Goal: Task Accomplishment & Management: Complete application form

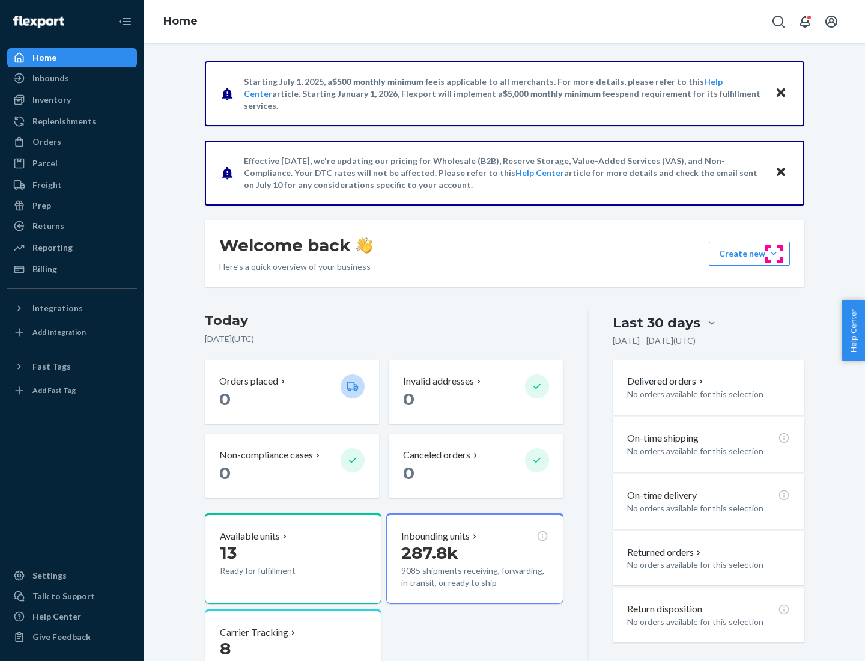
click at [774, 254] on button "Create new Create new inbound Create new order Create new product" at bounding box center [749, 254] width 81 height 24
click at [72, 78] on div "Inbounds" at bounding box center [71, 78] width 127 height 17
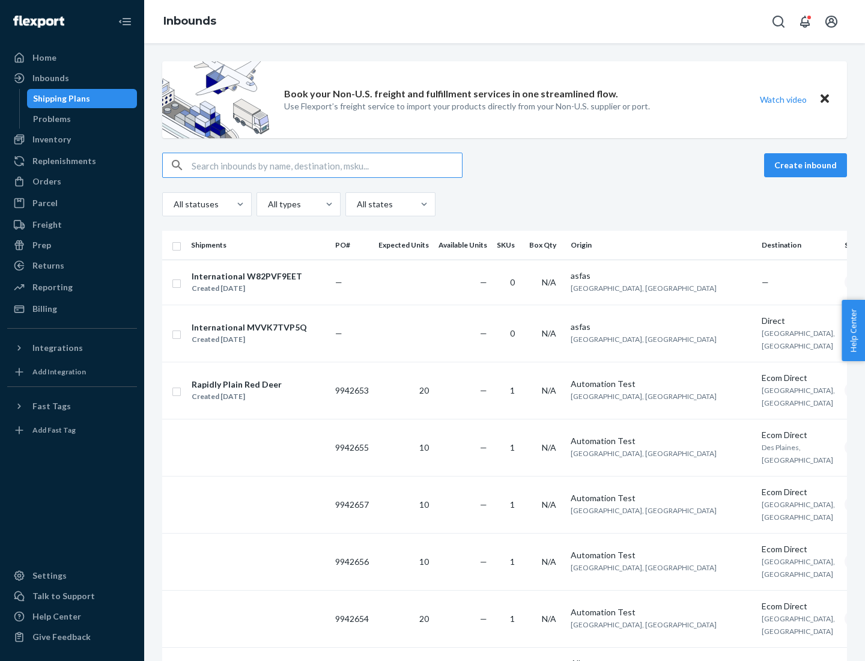
click at [808, 165] on button "Create inbound" at bounding box center [805, 165] width 83 height 24
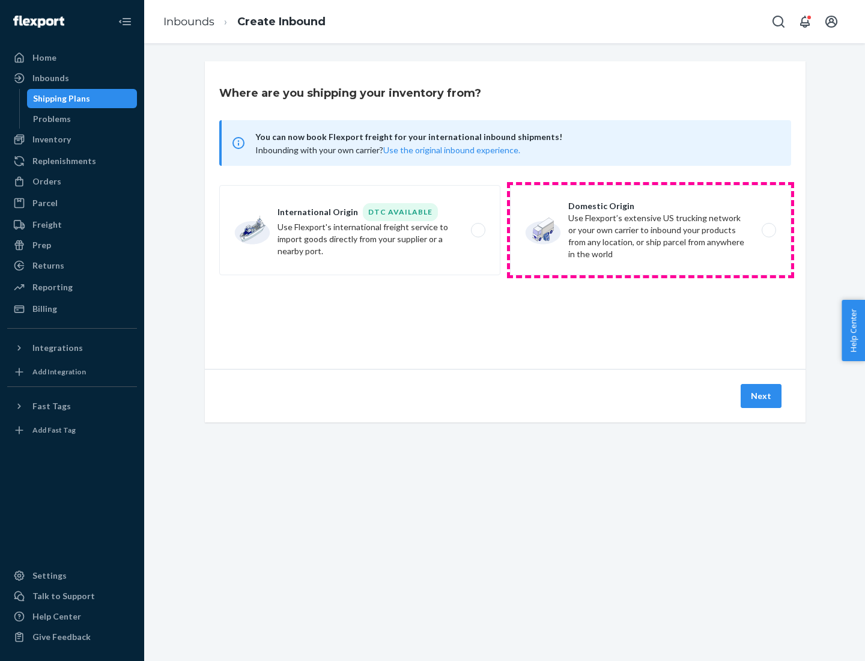
click at [651, 230] on label "Domestic Origin Use Flexport’s extensive US trucking network or your own carrie…" at bounding box center [650, 230] width 281 height 90
click at [768, 230] on input "Domestic Origin Use Flexport’s extensive US trucking network or your own carrie…" at bounding box center [772, 231] width 8 height 8
radio input "true"
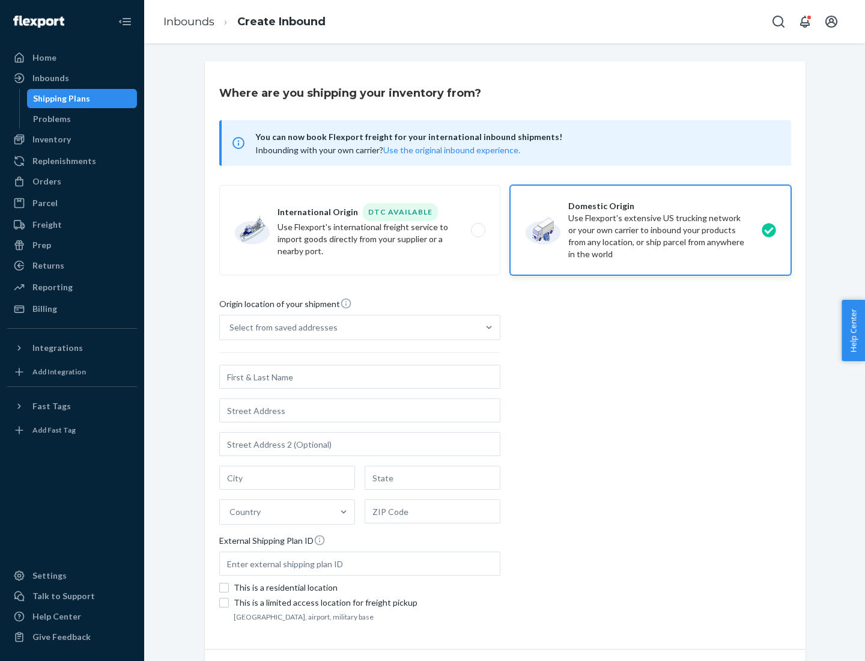
click at [281, 327] on div "Select from saved addresses" at bounding box center [284, 327] width 108 height 12
click at [231, 327] on input "Select from saved addresses" at bounding box center [230, 327] width 1 height 12
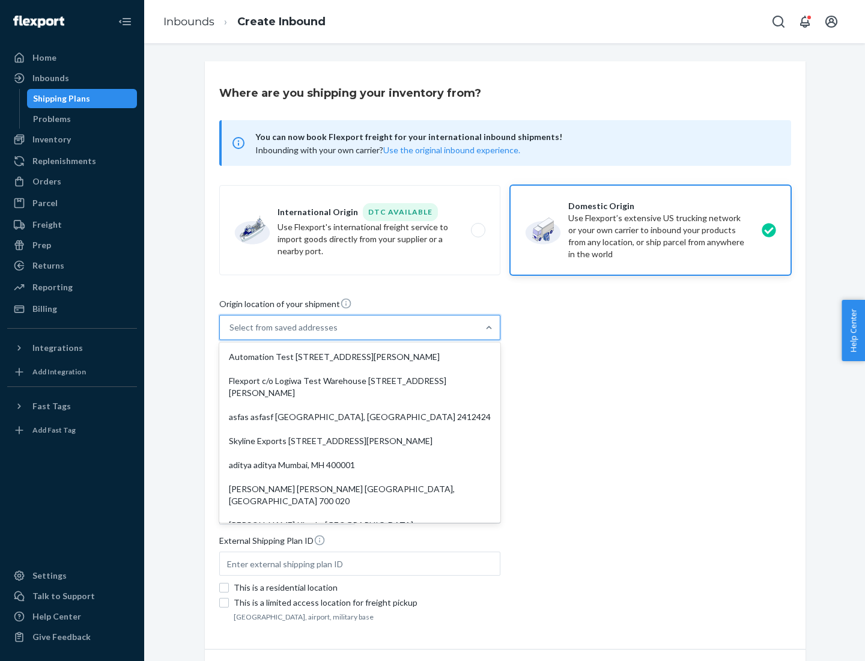
scroll to position [5, 0]
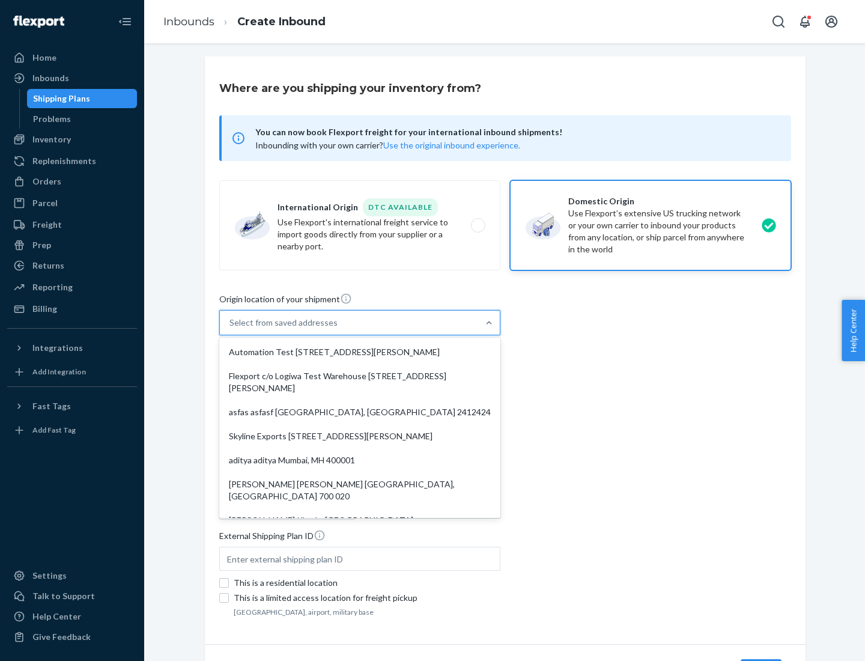
click at [360, 352] on div "Automation Test [STREET_ADDRESS][PERSON_NAME]" at bounding box center [360, 352] width 276 height 24
click at [231, 329] on input "option Automation Test [STREET_ADDRESS][PERSON_NAME]. 9 results available. Use …" at bounding box center [230, 323] width 1 height 12
type input "Automation Test"
type input "9th Floor"
type input "[GEOGRAPHIC_DATA]"
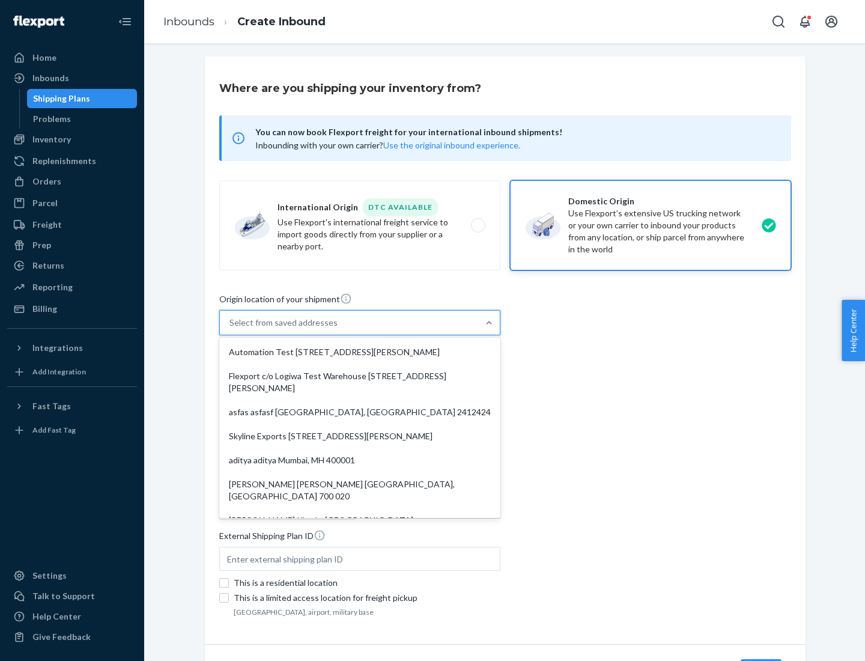
type input "CA"
type input "94104"
type input "[STREET_ADDRESS][PERSON_NAME]"
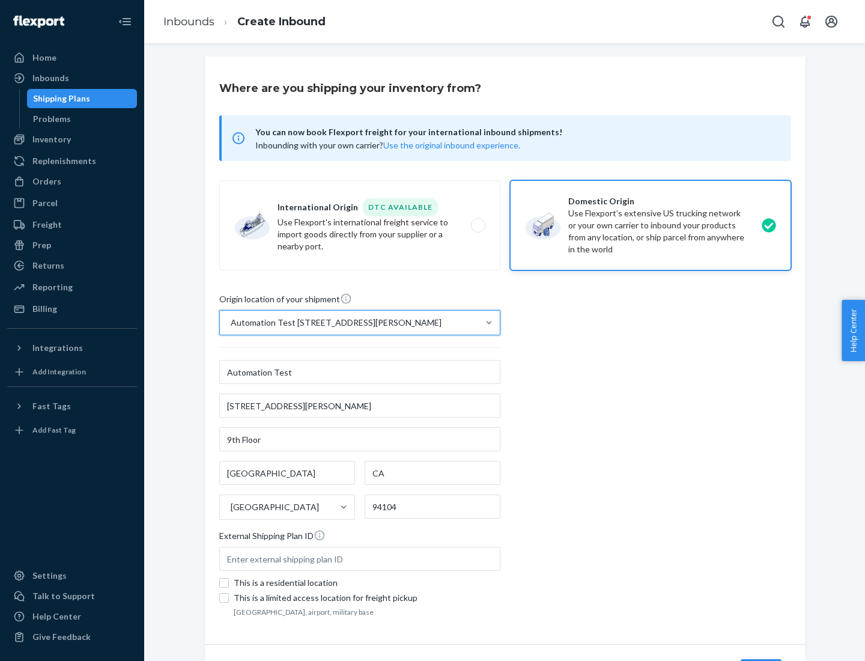
scroll to position [70, 0]
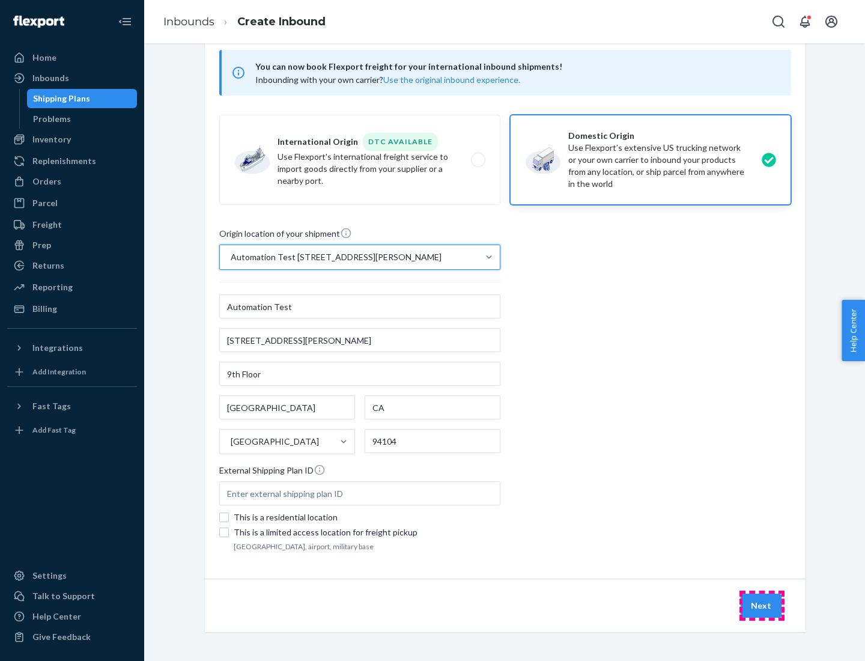
click at [762, 606] on button "Next" at bounding box center [761, 606] width 41 height 24
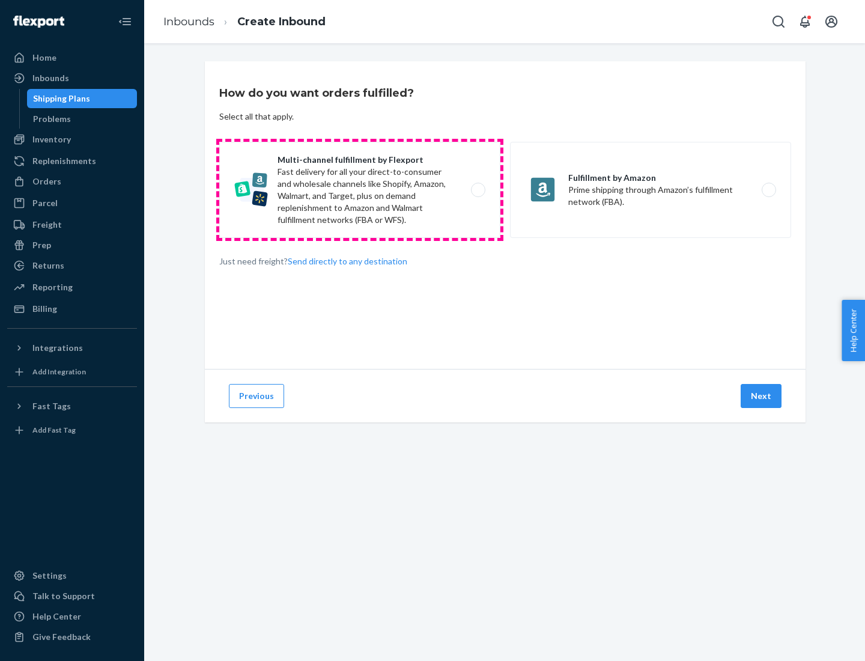
click at [360, 190] on label "Multi-channel fulfillment by Flexport Fast delivery for all your direct-to-cons…" at bounding box center [359, 190] width 281 height 96
click at [478, 190] on input "Multi-channel fulfillment by Flexport Fast delivery for all your direct-to-cons…" at bounding box center [482, 190] width 8 height 8
radio input "true"
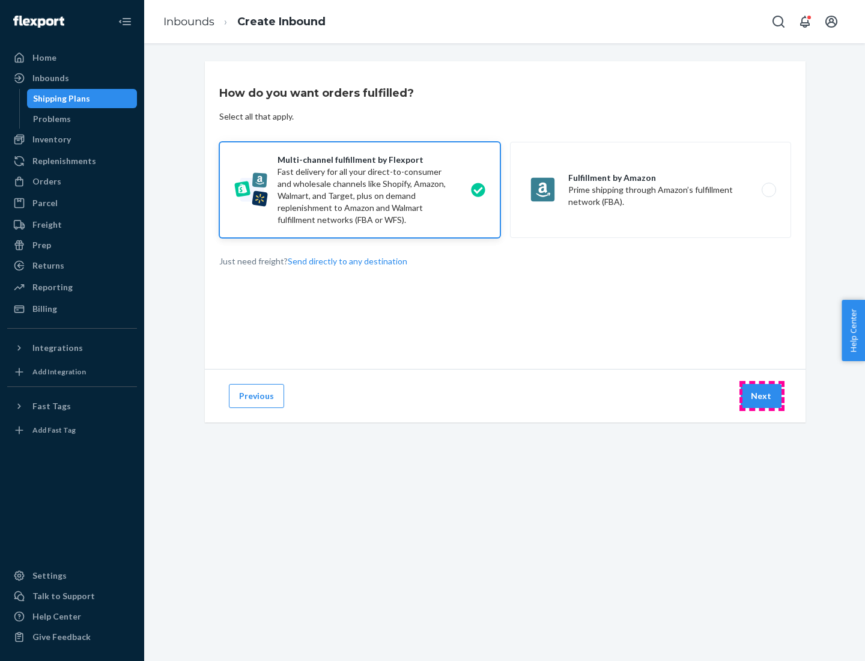
click at [762, 396] on button "Next" at bounding box center [761, 396] width 41 height 24
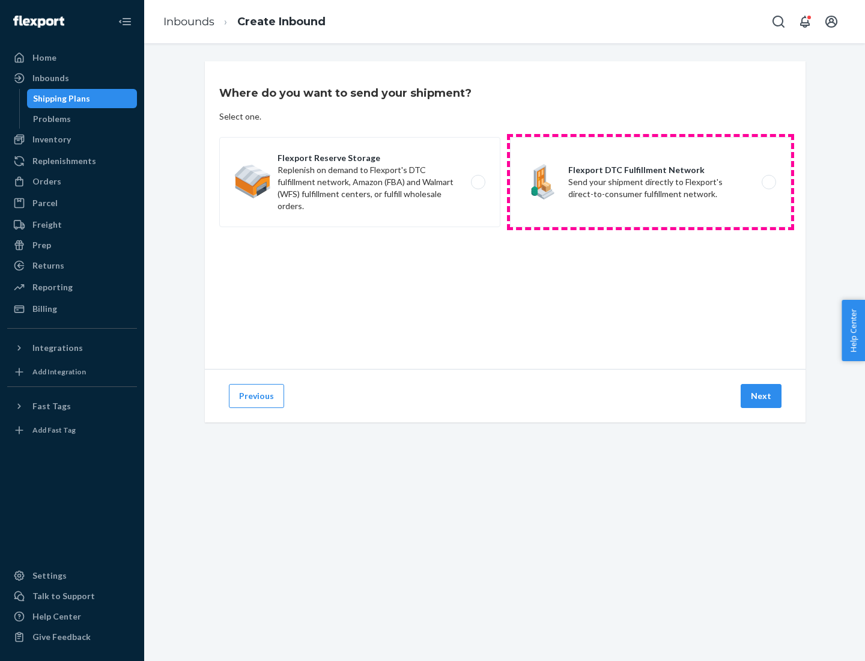
click at [651, 182] on label "Flexport DTC Fulfillment Network Send your shipment directly to Flexport's dire…" at bounding box center [650, 182] width 281 height 90
click at [768, 182] on input "Flexport DTC Fulfillment Network Send your shipment directly to Flexport's dire…" at bounding box center [772, 182] width 8 height 8
radio input "true"
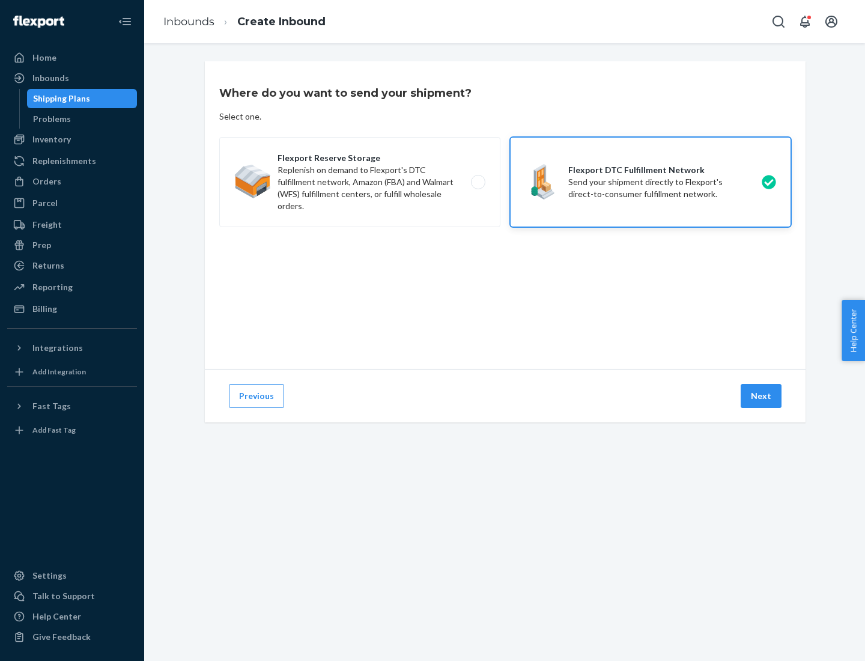
click at [762, 396] on button "Next" at bounding box center [761, 396] width 41 height 24
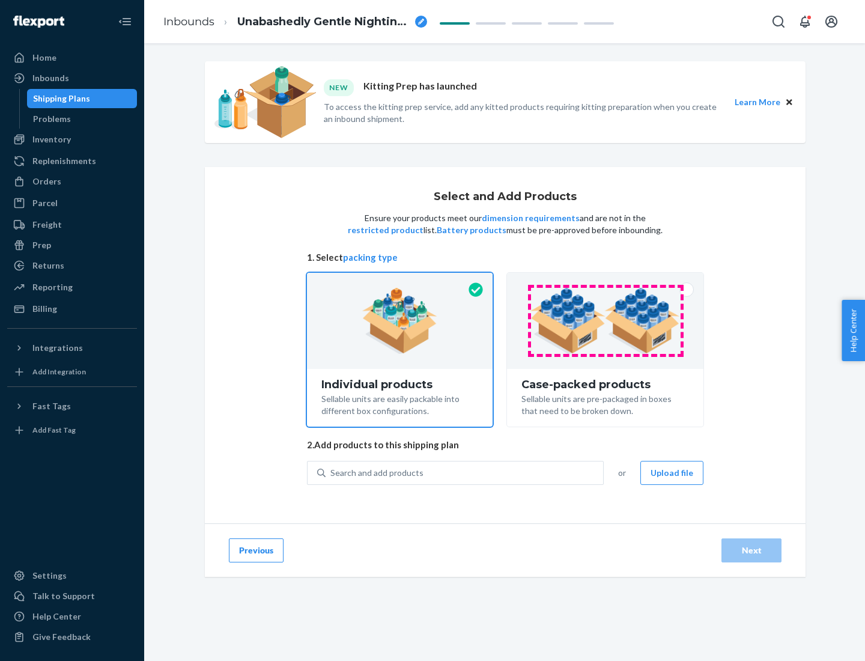
click at [606, 321] on img at bounding box center [606, 321] width 150 height 66
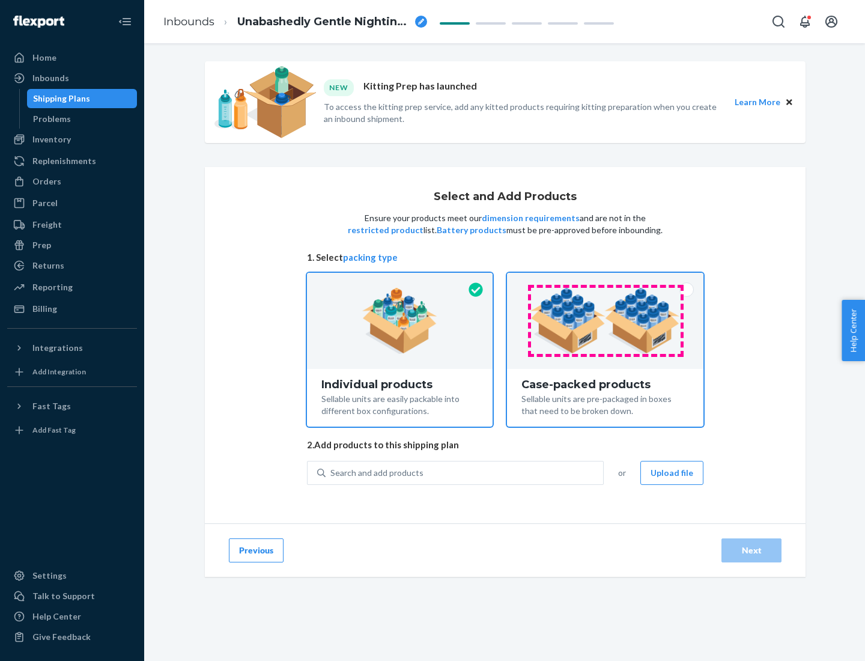
click at [606, 281] on input "Case-packed products Sellable units are pre-packaged in boxes that need to be b…" at bounding box center [605, 277] width 8 height 8
radio input "true"
radio input "false"
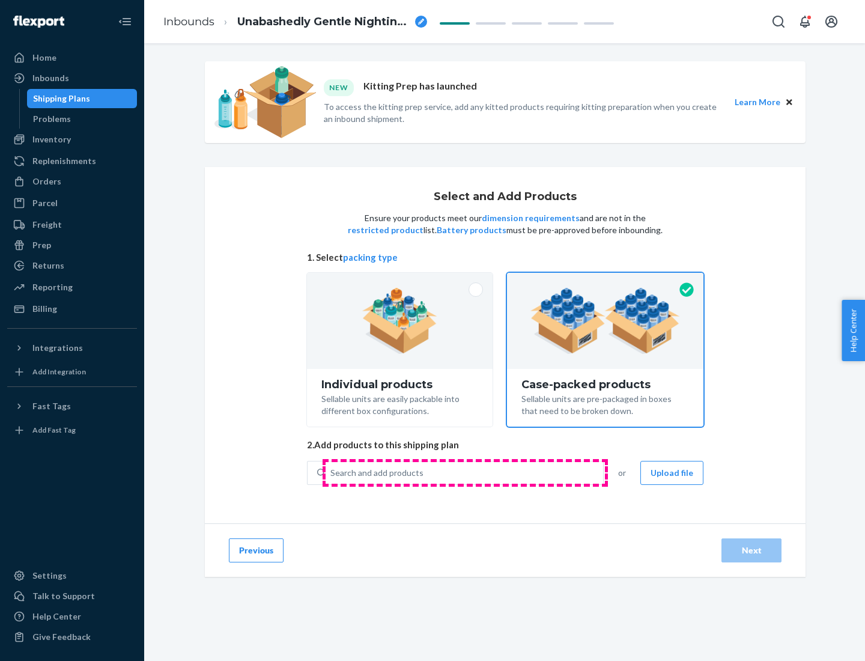
click at [465, 472] on div "Search and add products" at bounding box center [465, 473] width 278 height 22
click at [332, 472] on input "Search and add products" at bounding box center [330, 473] width 1 height 12
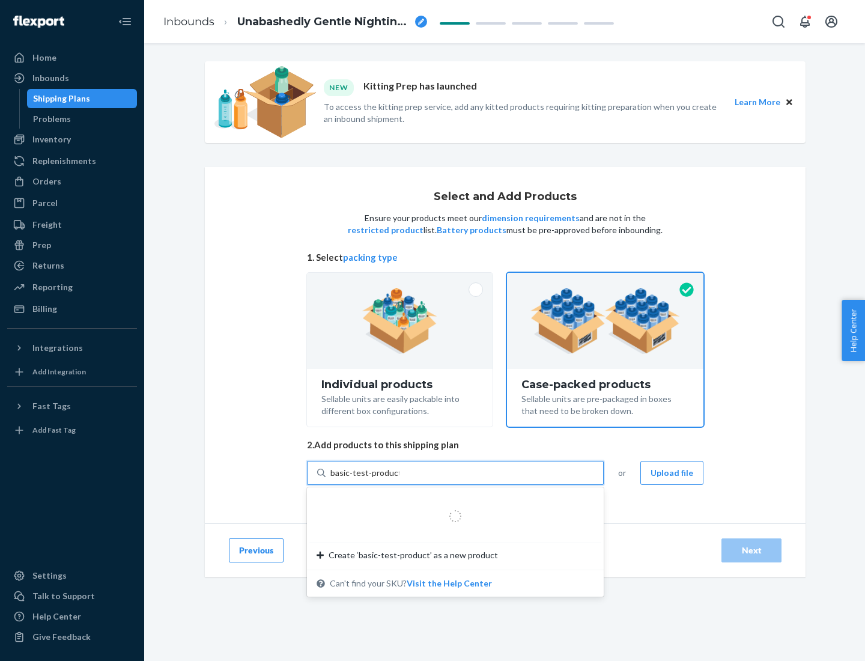
type input "basic-test-product-1"
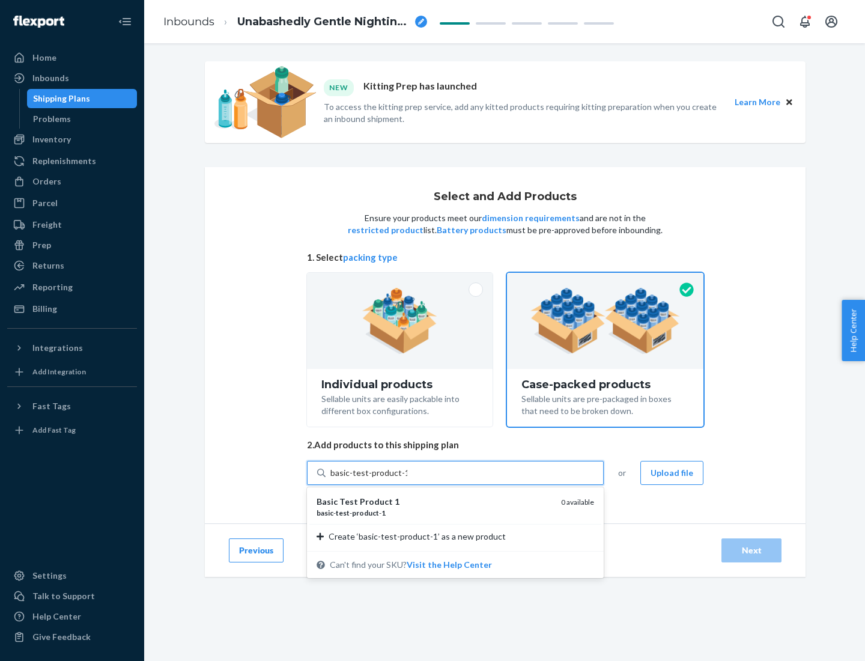
click at [434, 513] on div "basic - test - product - 1" at bounding box center [434, 513] width 235 height 10
click at [407, 479] on input "basic-test-product-1" at bounding box center [368, 473] width 77 height 12
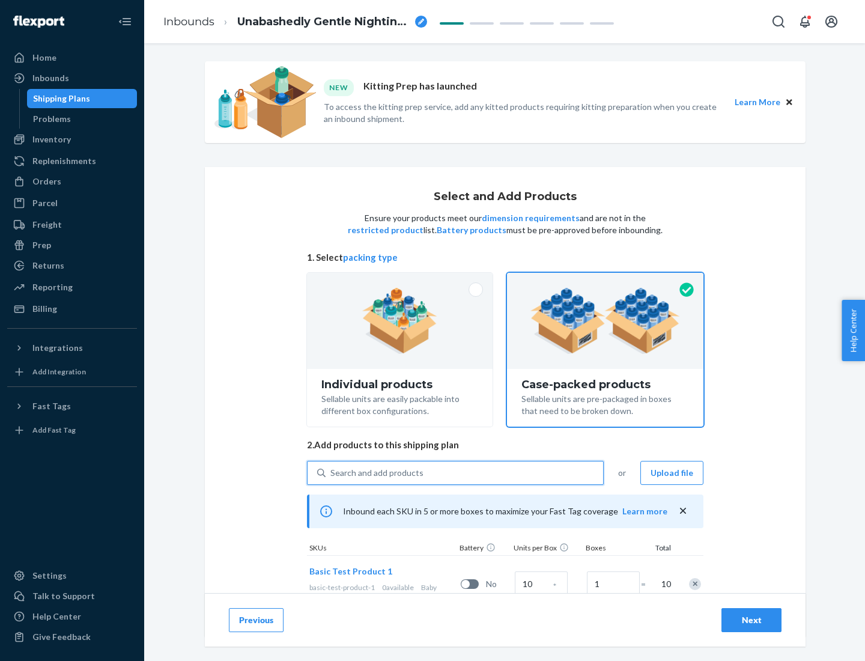
scroll to position [43, 0]
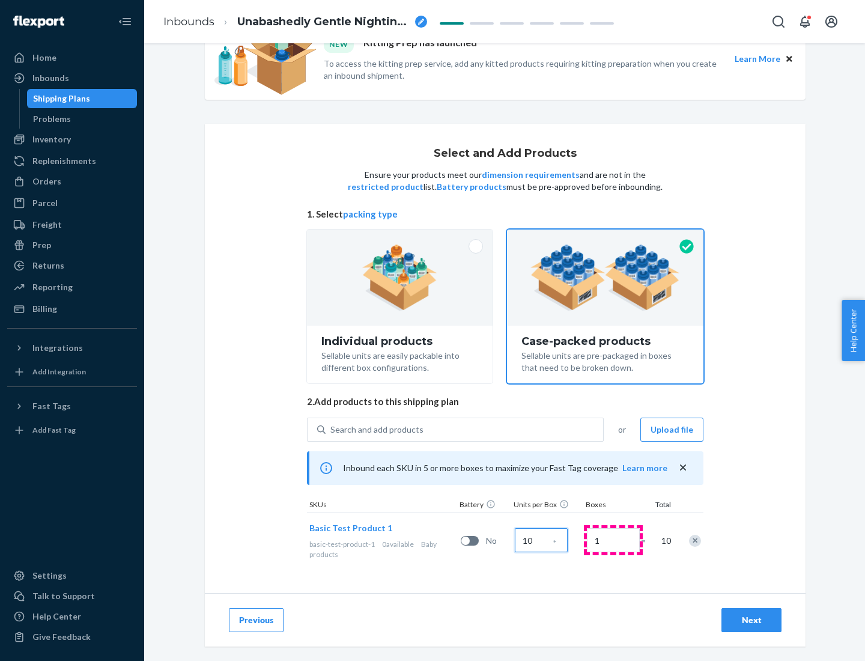
type input "10"
type input "7"
click at [752, 620] on div "Next" at bounding box center [752, 620] width 40 height 12
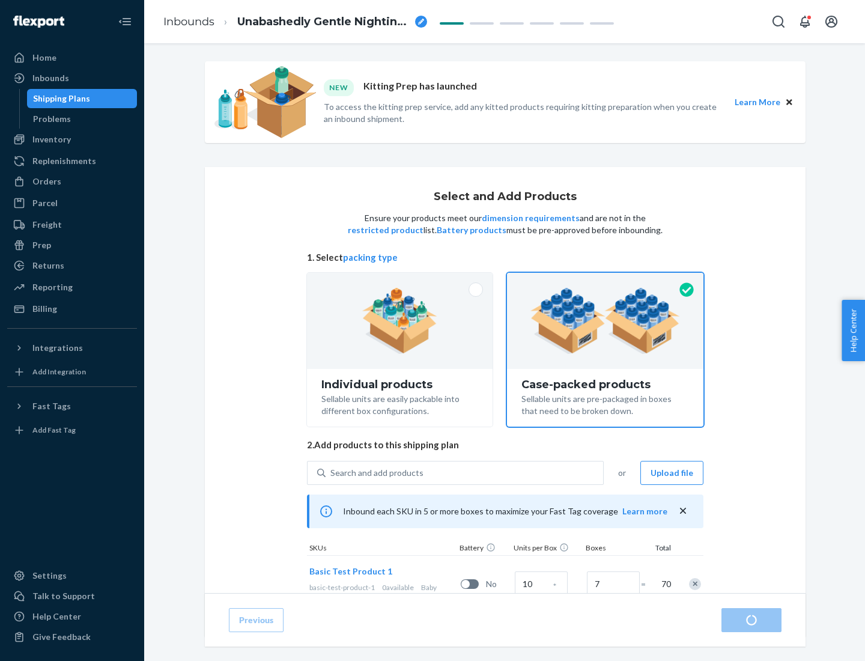
radio input "true"
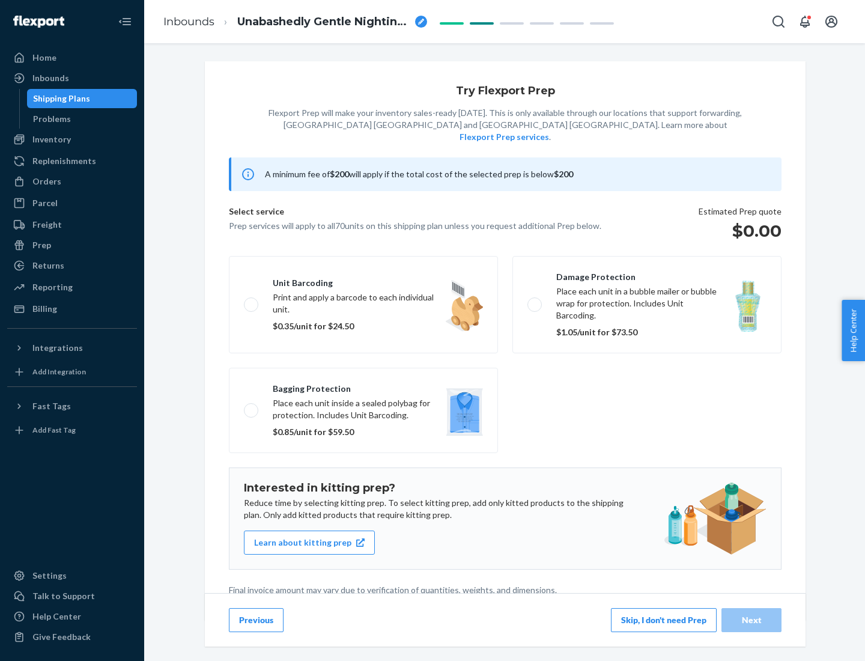
scroll to position [3, 0]
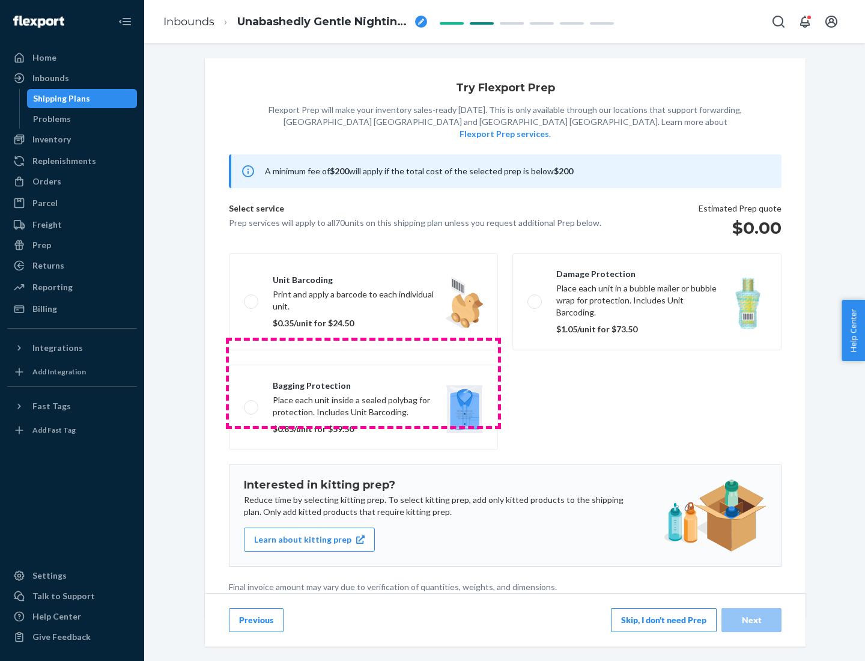
click at [364, 383] on label "Bagging protection Place each unit inside a sealed polybag for protection. Incl…" at bounding box center [363, 407] width 269 height 85
click at [252, 403] on input "Bagging protection Place each unit inside a sealed polybag for protection. Incl…" at bounding box center [248, 407] width 8 height 8
checkbox input "true"
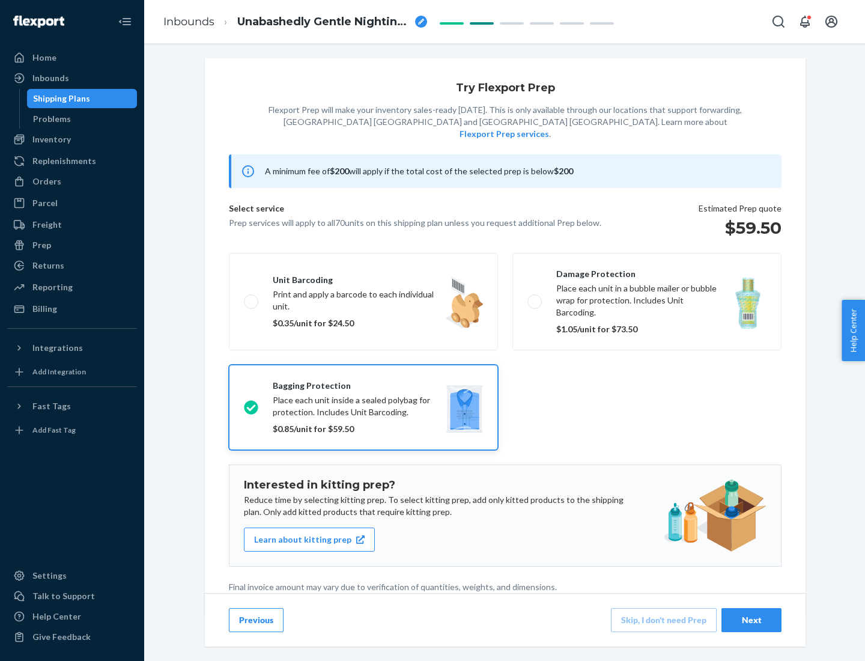
click at [752, 619] on div "Next" at bounding box center [752, 620] width 40 height 12
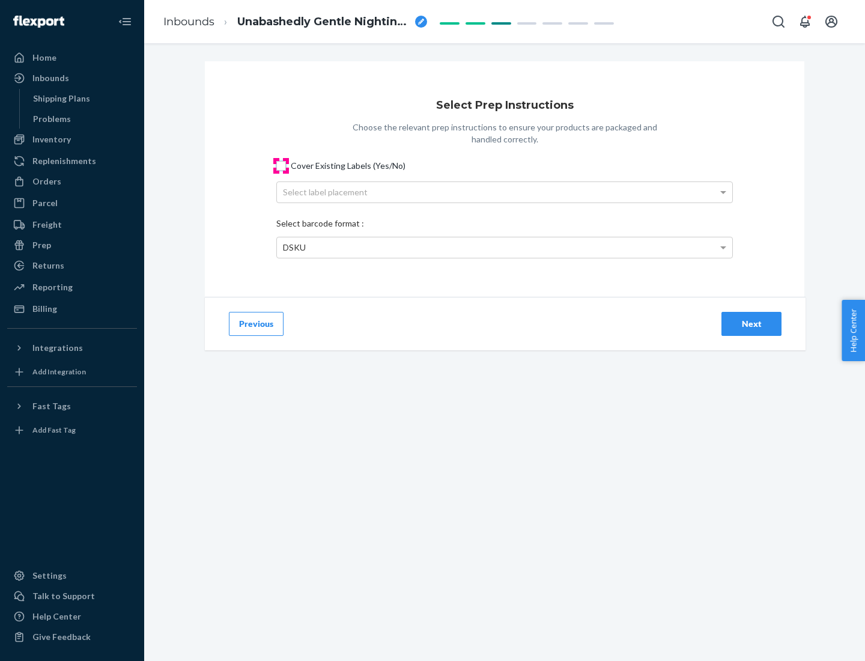
click at [281, 165] on input "Cover Existing Labels (Yes/No)" at bounding box center [281, 166] width 10 height 10
checkbox input "true"
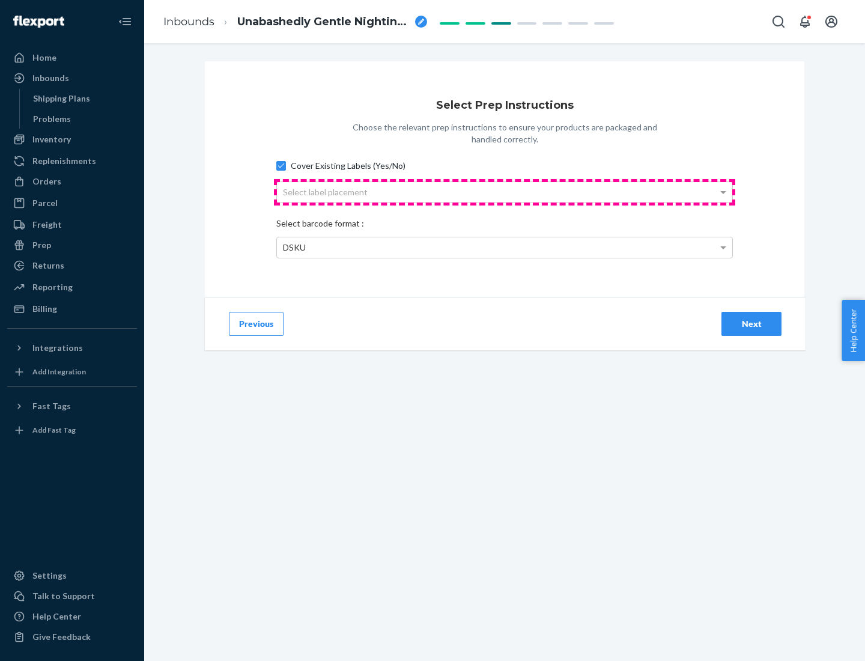
click at [505, 192] on div "Select label placement" at bounding box center [504, 192] width 455 height 20
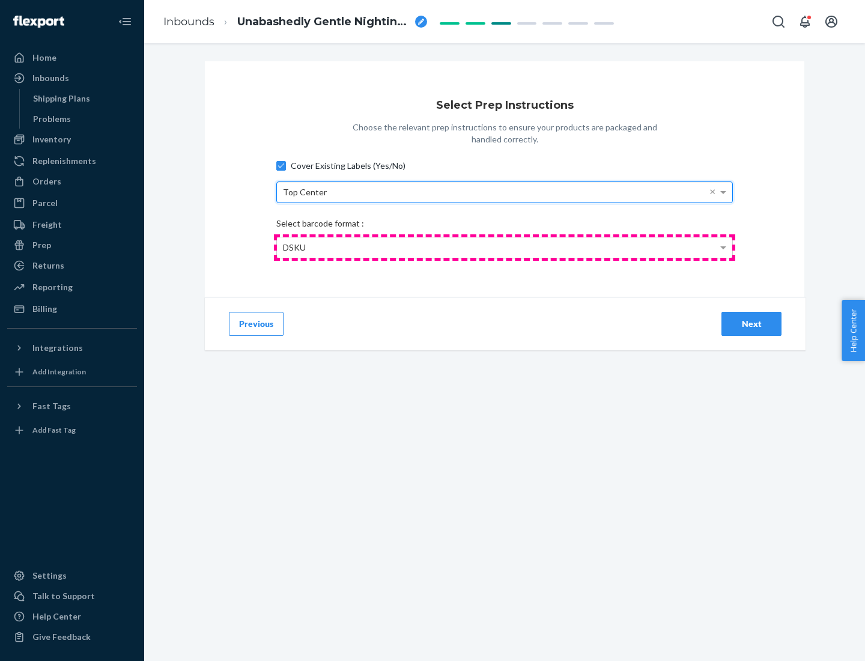
click at [505, 247] on div "DSKU" at bounding box center [504, 247] width 455 height 20
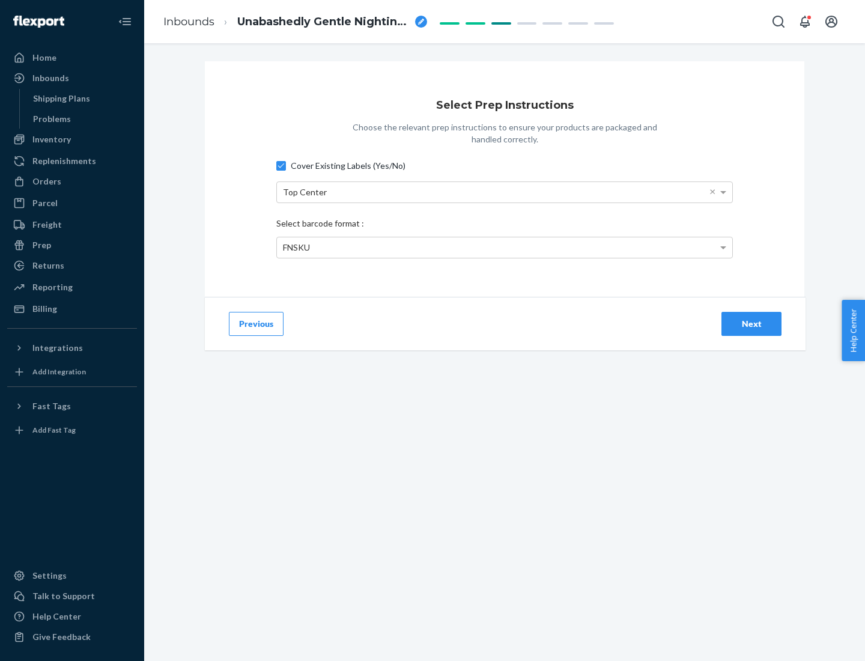
click at [752, 323] on div "Next" at bounding box center [752, 324] width 40 height 12
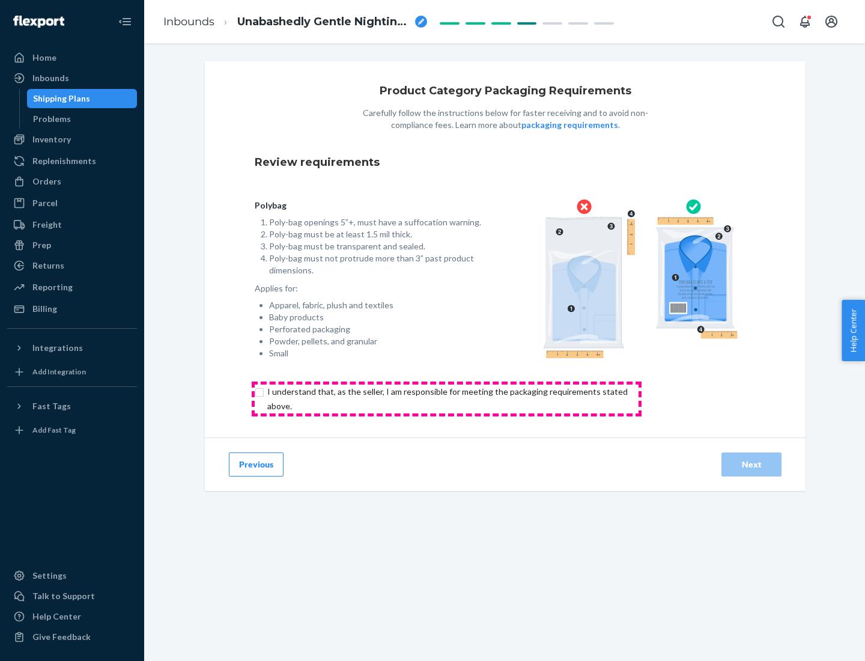
click at [446, 398] on input "checkbox" at bounding box center [455, 399] width 400 height 29
checkbox input "true"
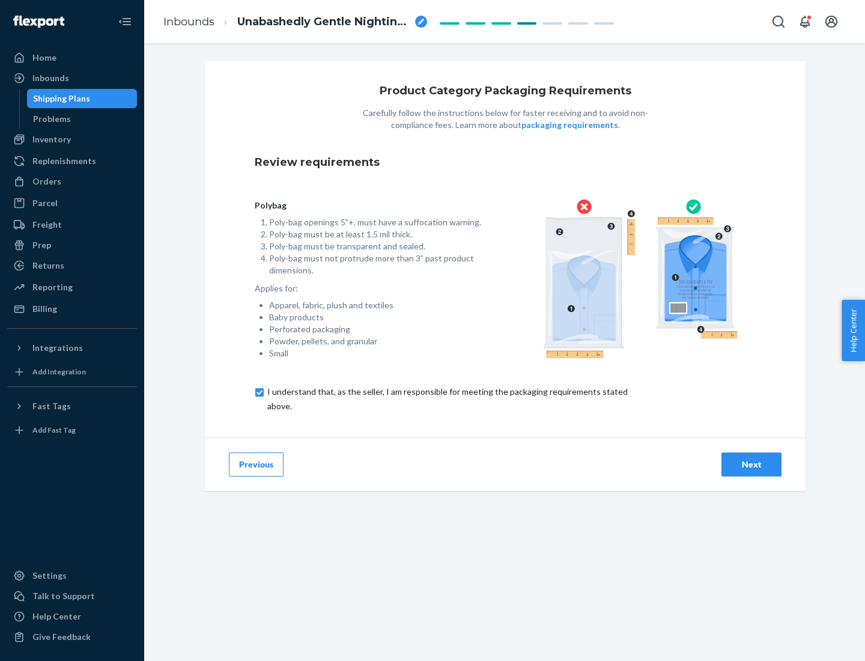
click at [752, 464] on div "Next" at bounding box center [752, 464] width 40 height 12
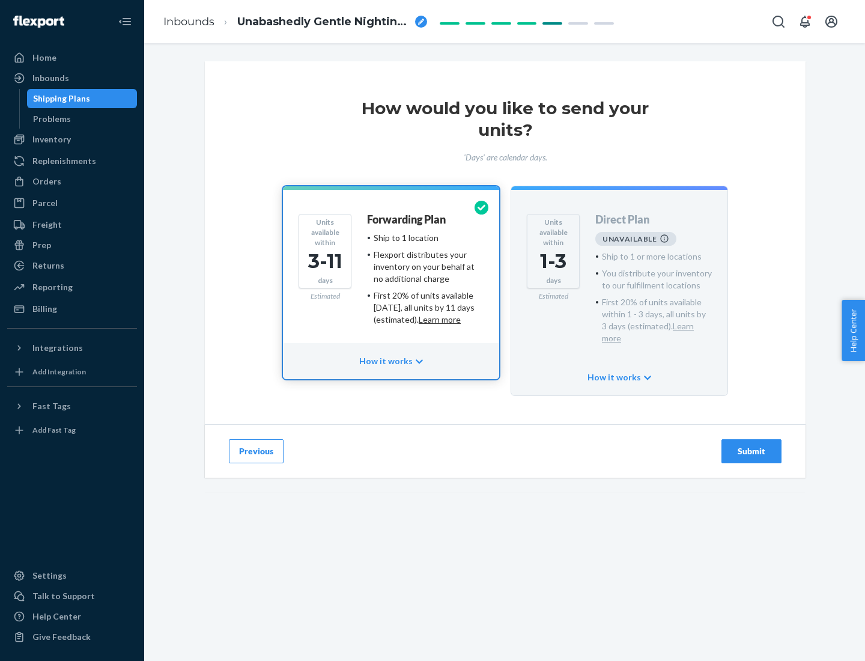
click at [407, 219] on h4 "Forwarding Plan" at bounding box center [406, 220] width 79 height 12
click at [752, 445] on div "Submit" at bounding box center [752, 451] width 40 height 12
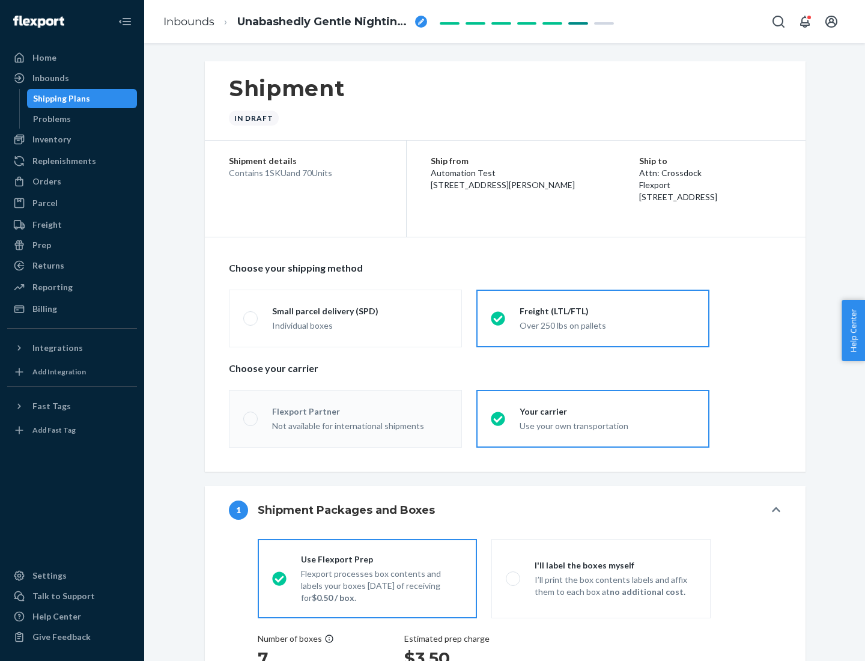
radio input "true"
radio input "false"
radio input "true"
radio input "false"
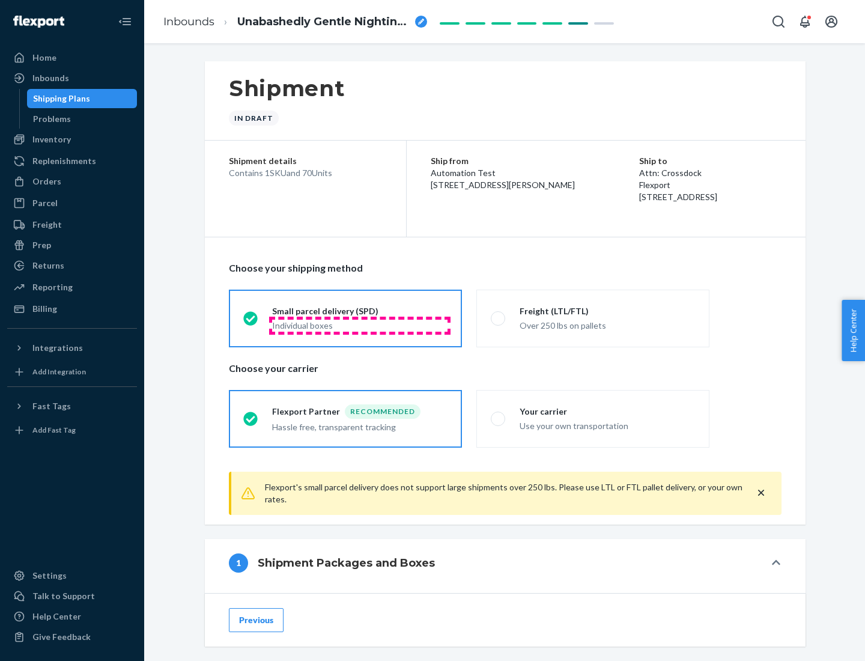
click at [360, 325] on div "Individual boxes" at bounding box center [359, 326] width 175 height 12
click at [251, 322] on input "Small parcel delivery (SPD) Individual boxes" at bounding box center [247, 318] width 8 height 8
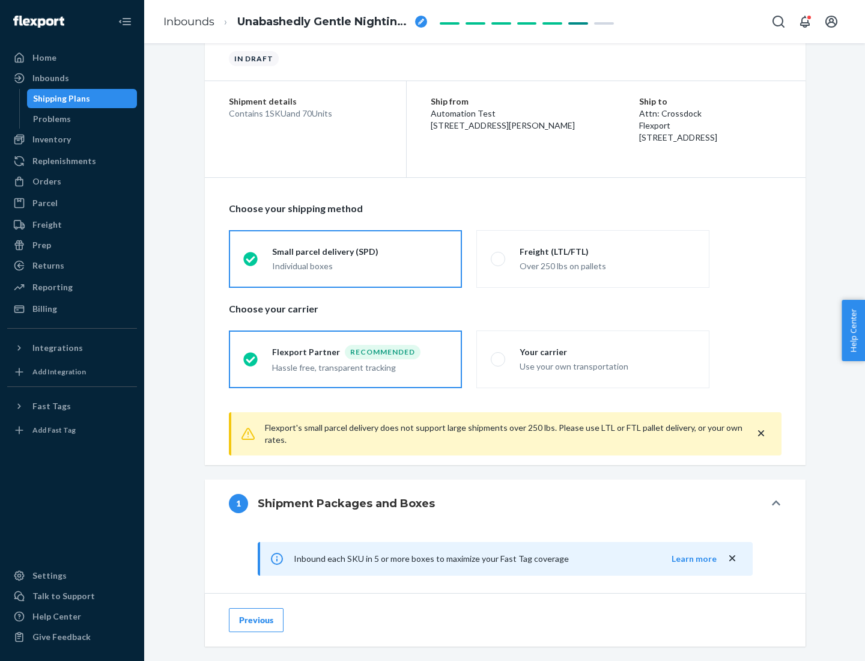
click at [360, 351] on div "Recommended" at bounding box center [383, 352] width 76 height 14
click at [251, 355] on input "Flexport Partner Recommended Hassle free, transparent tracking" at bounding box center [247, 359] width 8 height 8
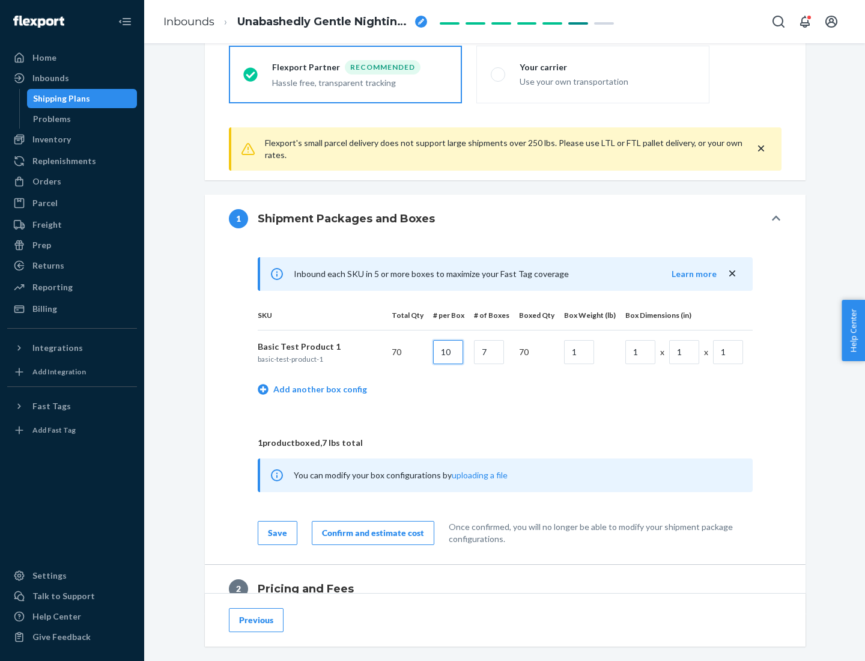
type input "10"
type input "7"
type input "1"
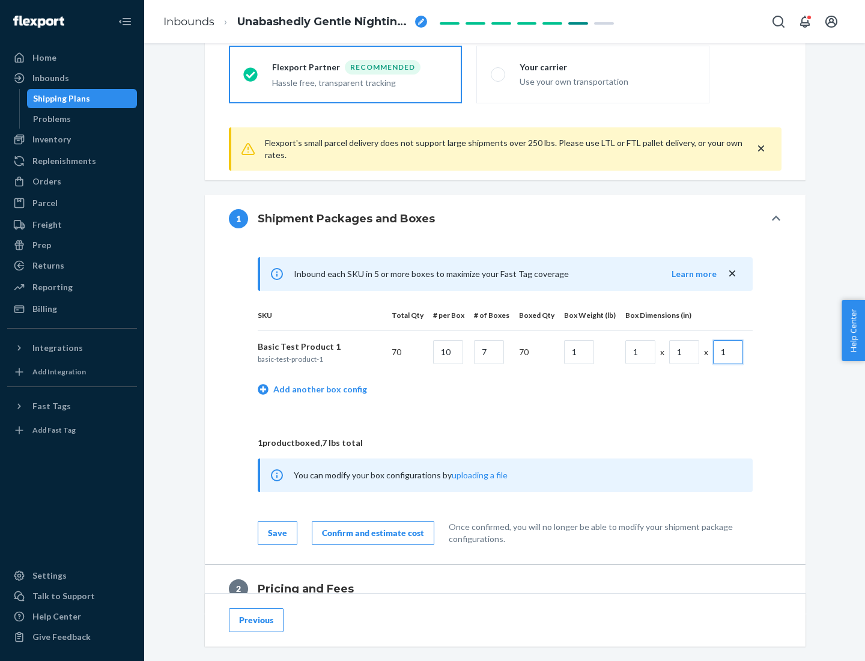
scroll to position [525, 0]
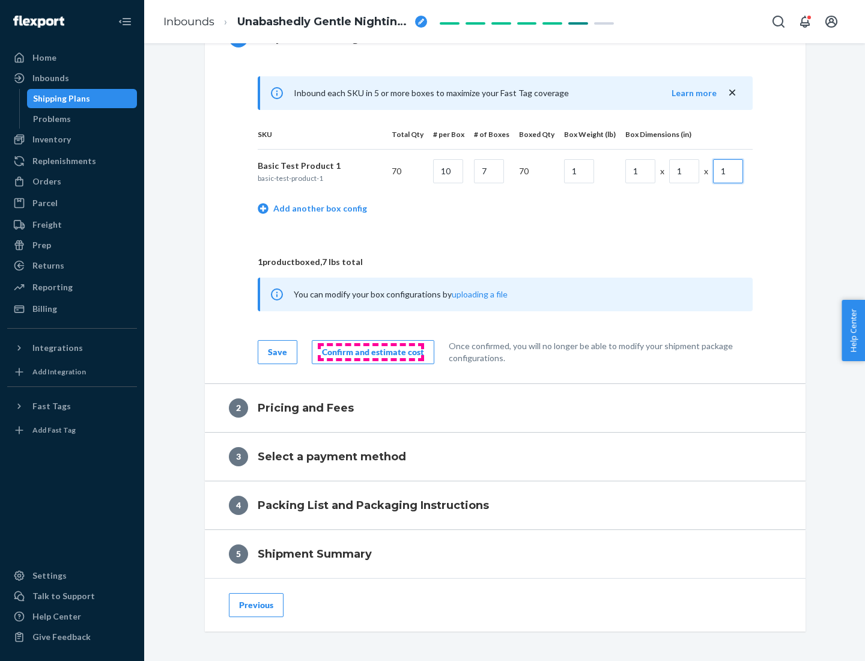
type input "1"
click at [371, 351] on div "Confirm and estimate cost" at bounding box center [373, 352] width 102 height 12
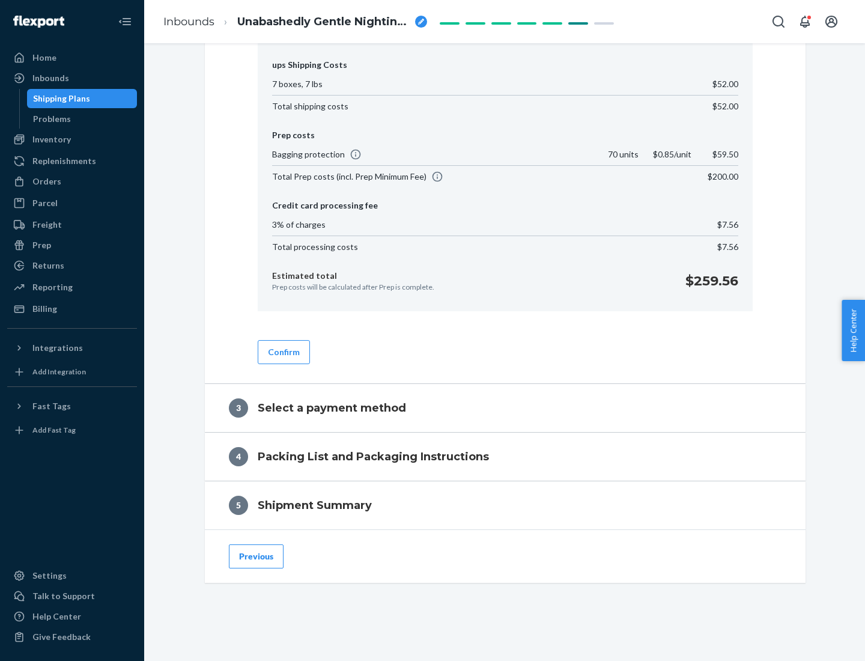
click at [283, 351] on button "Confirm" at bounding box center [284, 352] width 52 height 24
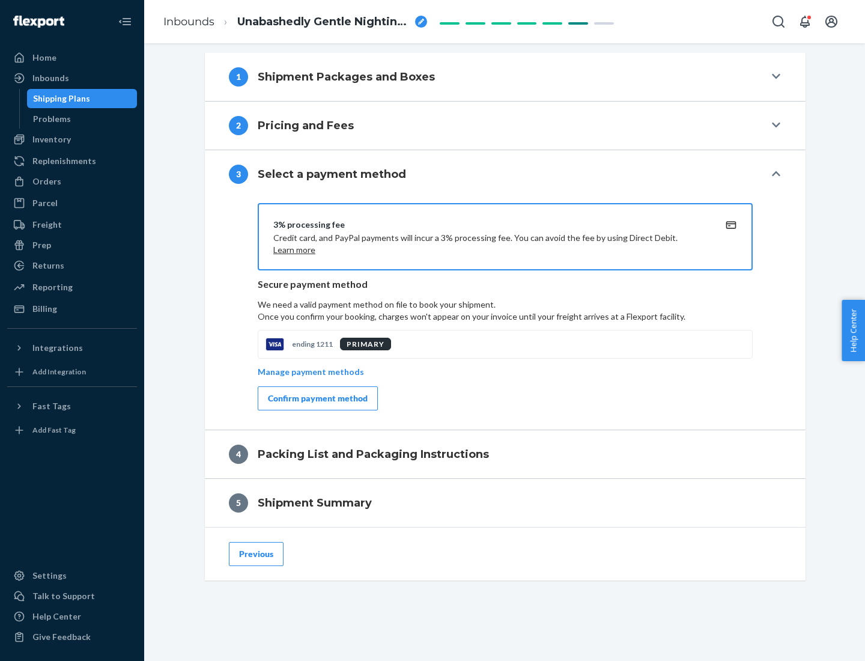
scroll to position [486, 0]
click at [317, 398] on div "Confirm payment method" at bounding box center [318, 398] width 100 height 12
